Goal: Check status

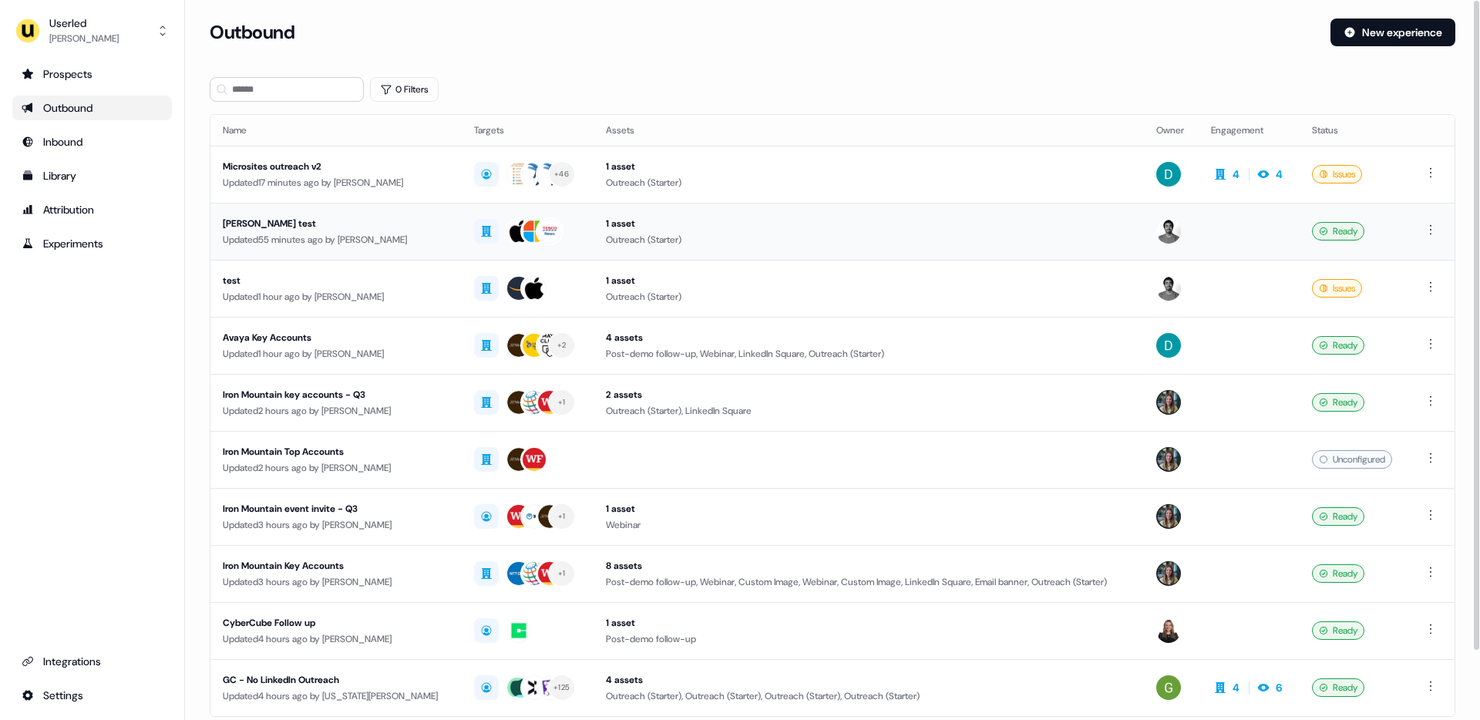
click at [374, 240] on div "Updated 55 minutes ago by [PERSON_NAME]" at bounding box center [336, 239] width 227 height 15
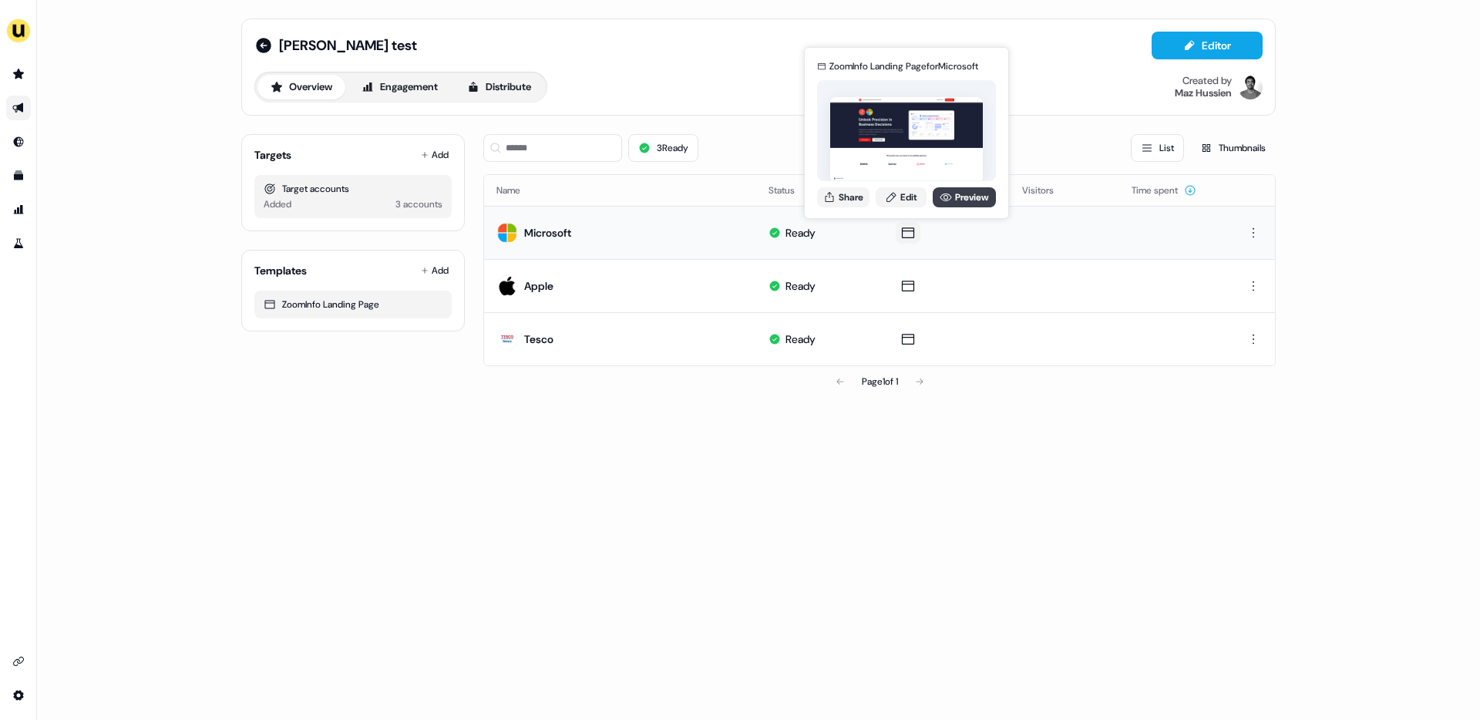
click at [942, 198] on icon at bounding box center [947, 198] width 12 height 8
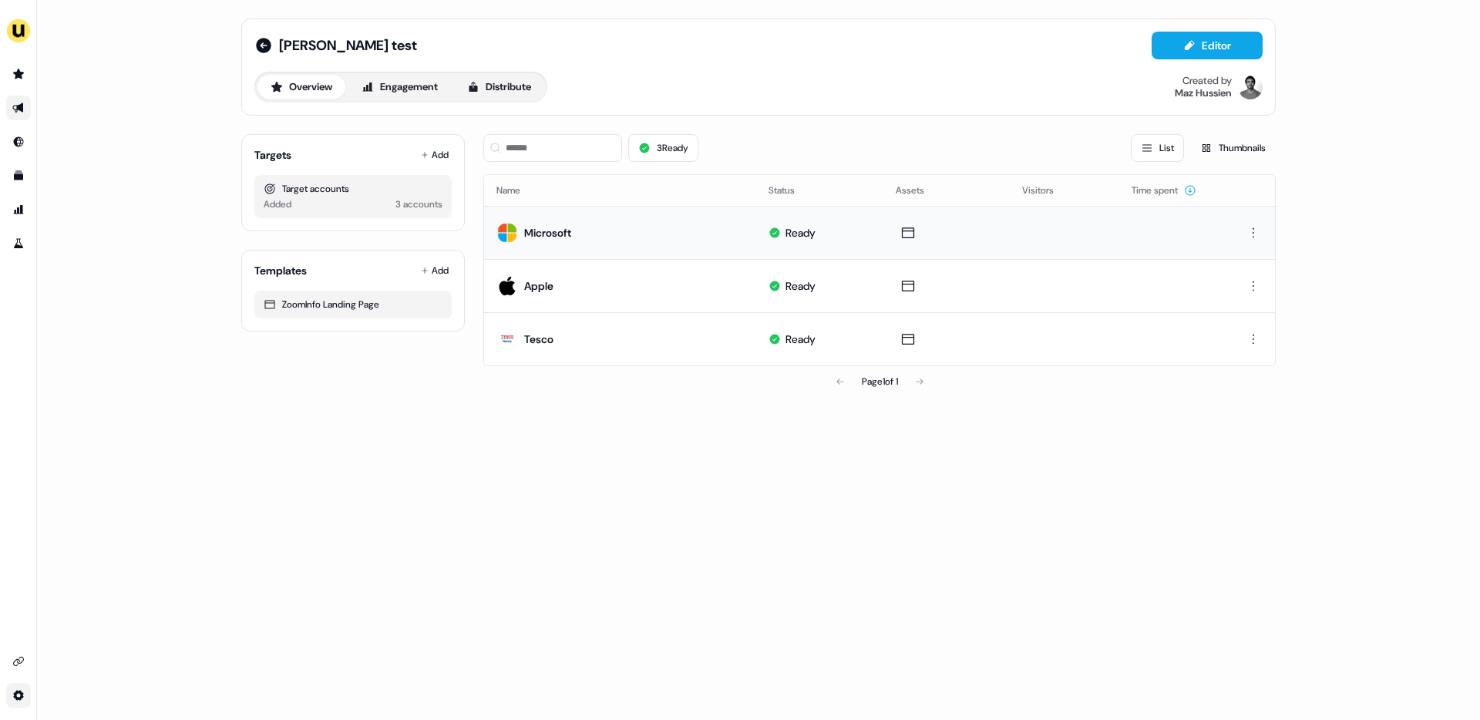
click at [19, 614] on html "For the best experience switch devices to a bigger screen. Go to [DOMAIN_NAME] …" at bounding box center [740, 360] width 1480 height 720
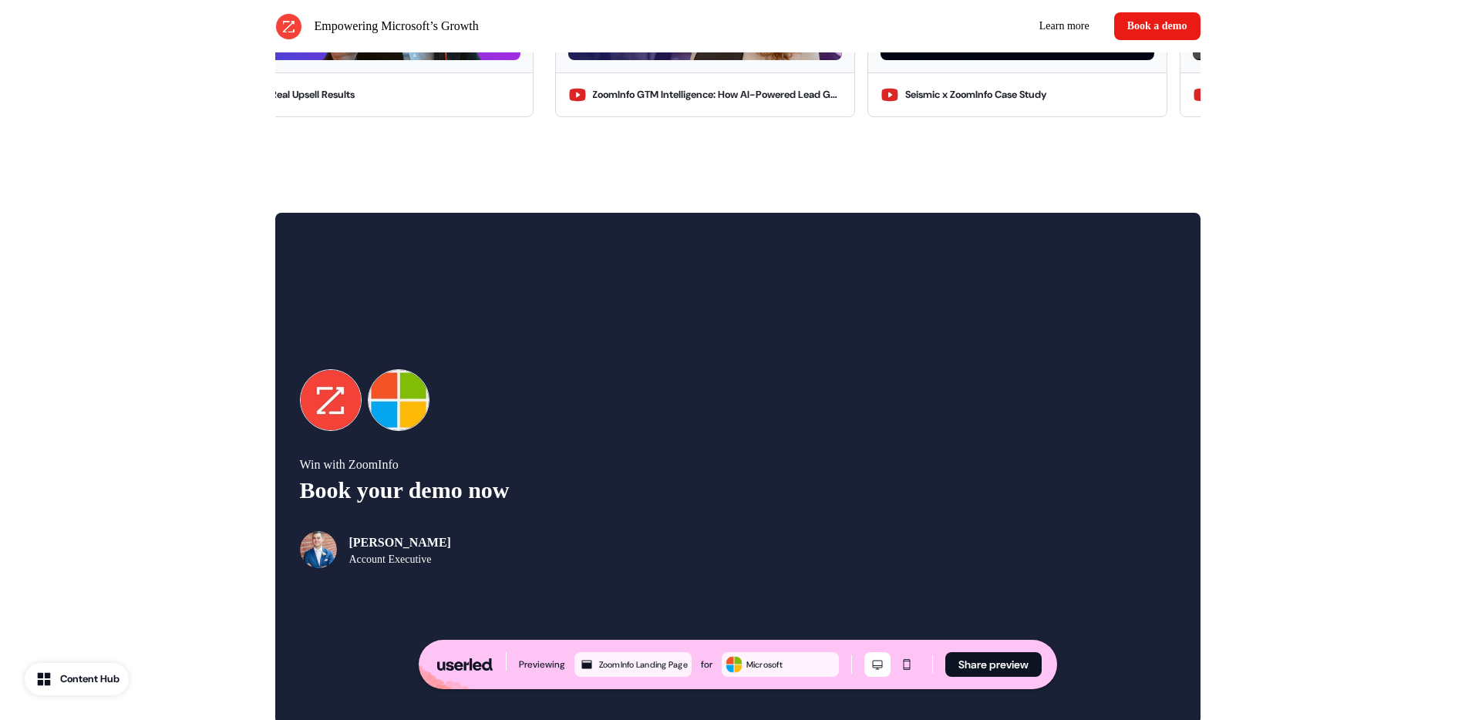
scroll to position [2860, 0]
